Goal: Information Seeking & Learning: Learn about a topic

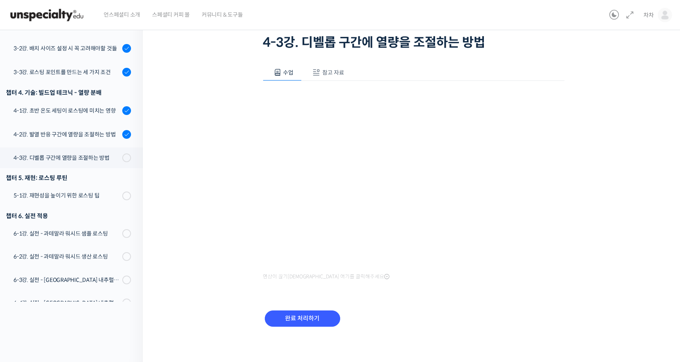
scroll to position [55, 0]
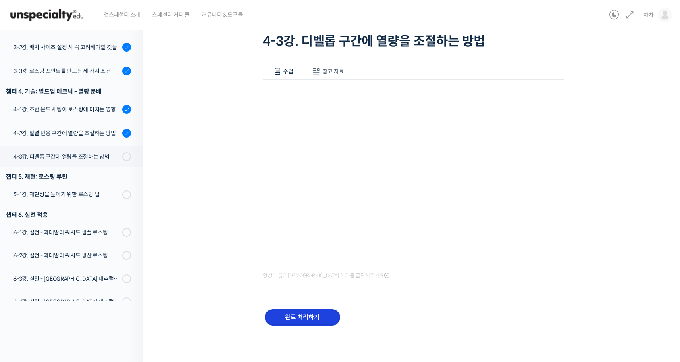
click at [323, 310] on input "완료 처리하기" at bounding box center [302, 318] width 75 height 16
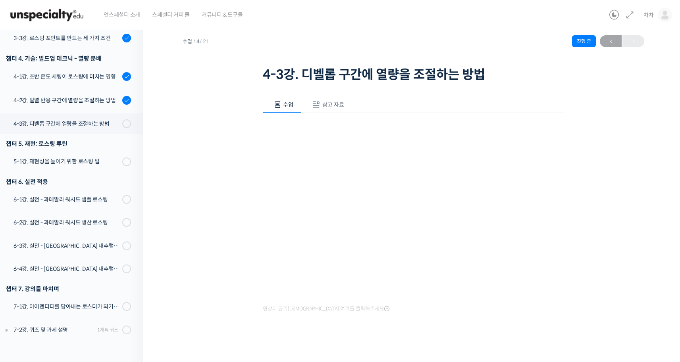
scroll to position [26, 0]
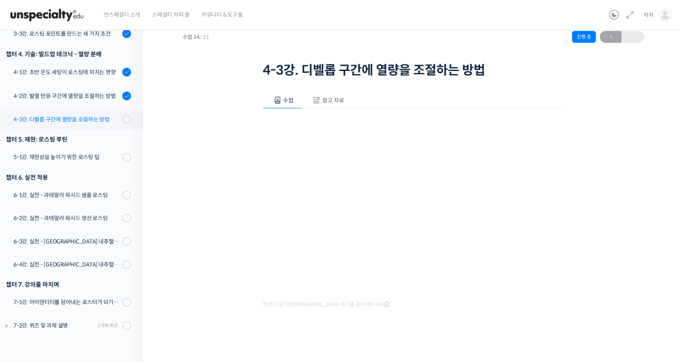
click at [108, 109] on link "4-3강. 디벨롭 구간에 열량을 조절하는 방법" at bounding box center [69, 119] width 147 height 21
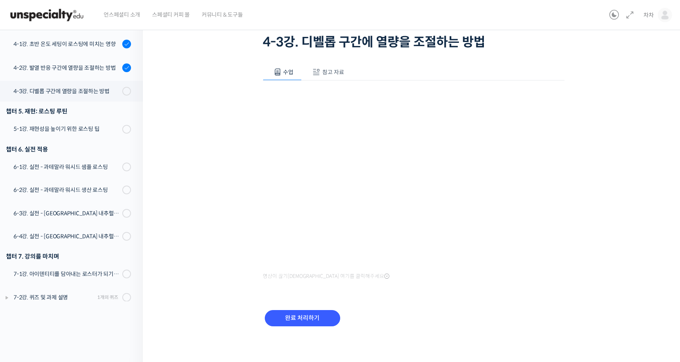
scroll to position [55, 0]
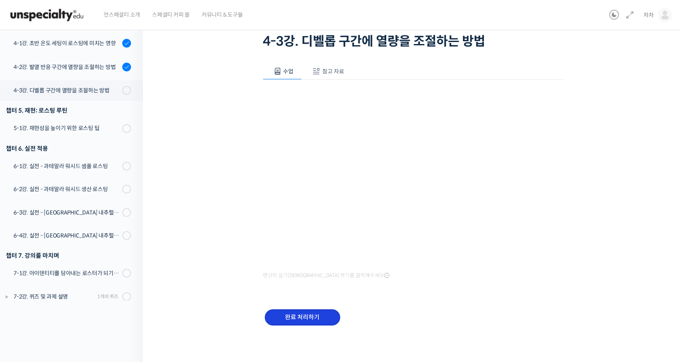
click at [302, 314] on input "완료 처리하기" at bounding box center [302, 318] width 75 height 16
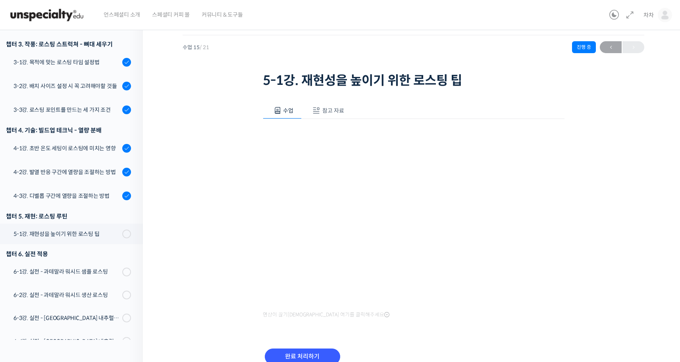
scroll to position [55, 0]
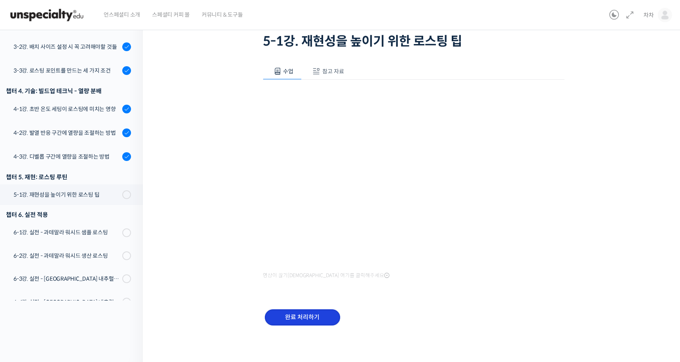
click at [281, 320] on input "완료 처리하기" at bounding box center [302, 318] width 75 height 16
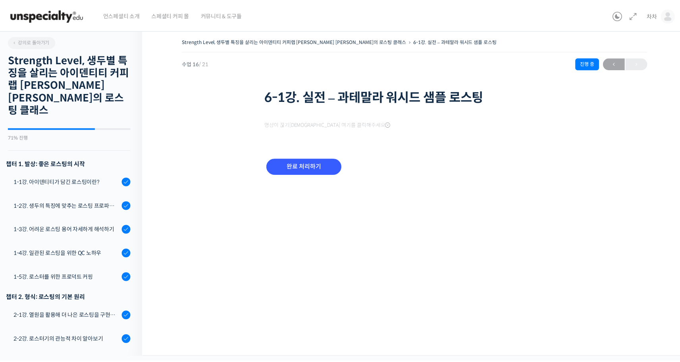
scroll to position [390, 0]
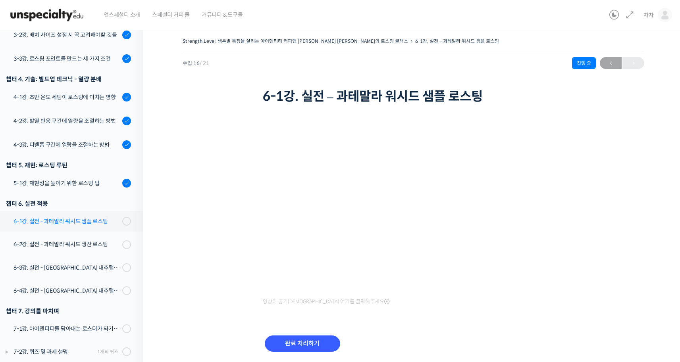
click at [102, 217] on div "6-1강. 실전 - 과테말라 워시드 샘플 로스팅" at bounding box center [66, 221] width 106 height 9
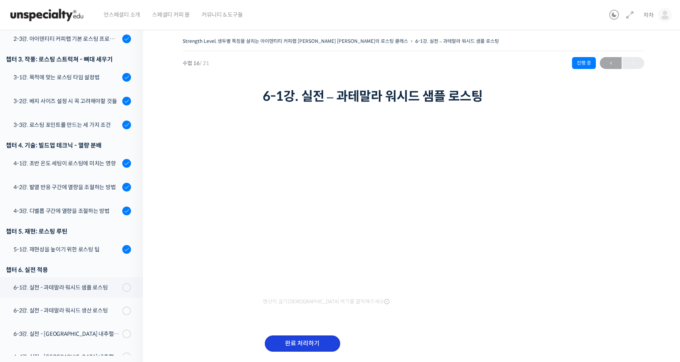
click at [333, 347] on input "완료 처리하기" at bounding box center [302, 344] width 75 height 16
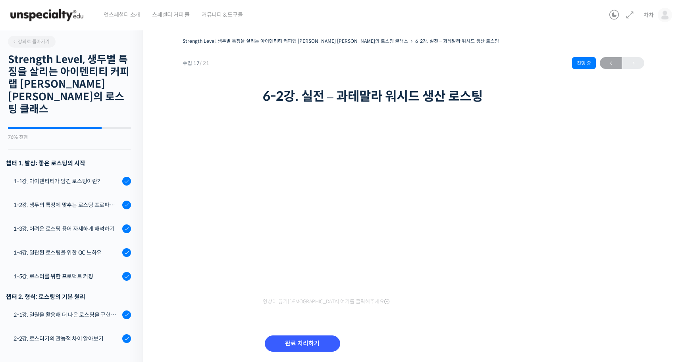
scroll to position [391, 0]
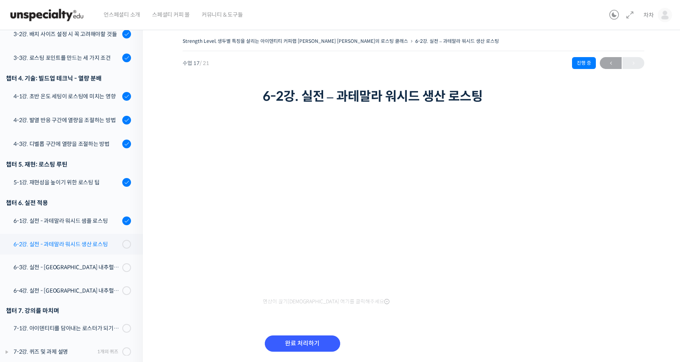
click at [106, 240] on div "6-2강. 실전 - 과테말라 워시드 생산 로스팅" at bounding box center [66, 244] width 106 height 9
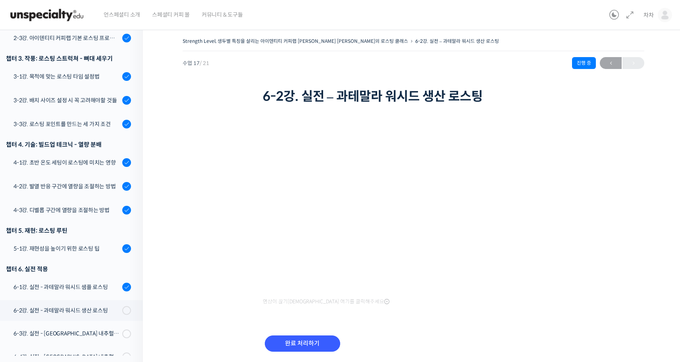
click at [312, 330] on div "완료 처리하기" at bounding box center [414, 350] width 302 height 46
click at [312, 339] on input "완료 처리하기" at bounding box center [302, 344] width 75 height 16
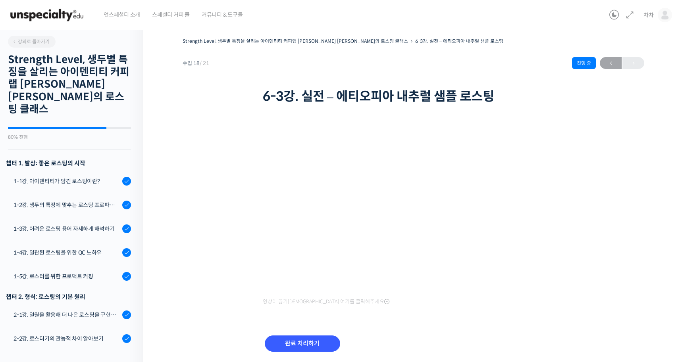
scroll to position [391, 0]
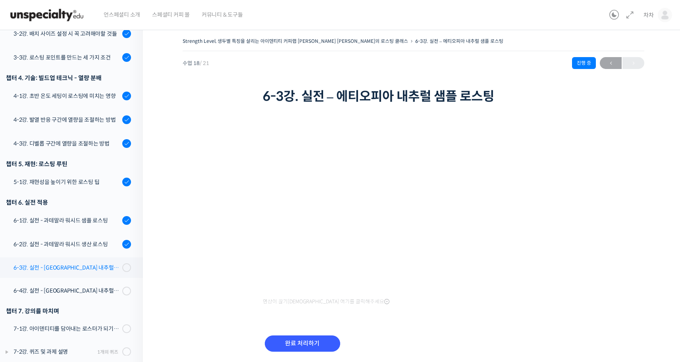
click at [107, 264] on div "6-3강. 실전 - [GEOGRAPHIC_DATA] 내추럴 샘플 로스팅" at bounding box center [66, 268] width 106 height 9
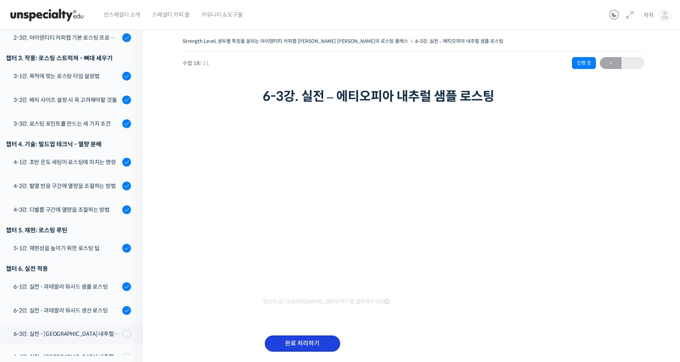
click at [323, 338] on input "완료 처리하기" at bounding box center [302, 344] width 75 height 16
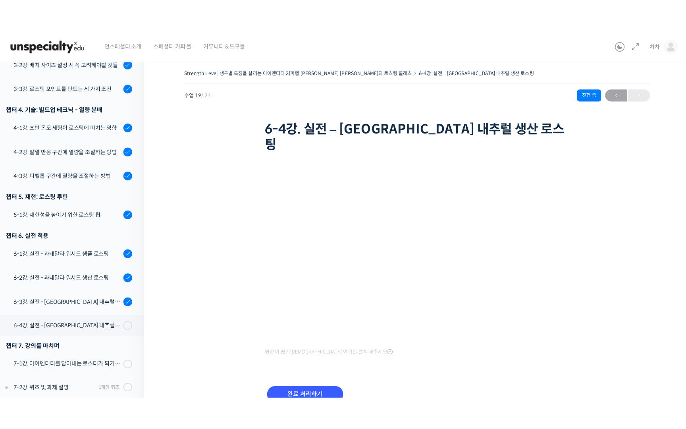
scroll to position [326, 0]
